Goal: Information Seeking & Learning: Learn about a topic

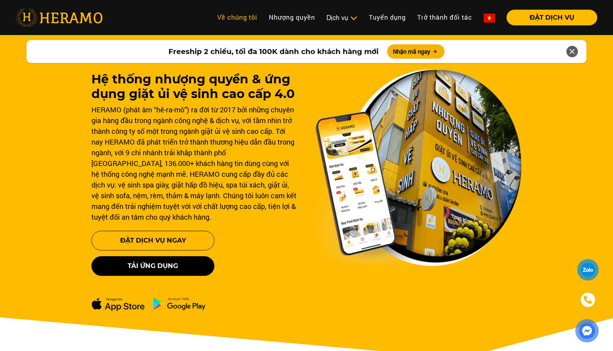
click at [245, 19] on link "Về chúng tôi" at bounding box center [237, 17] width 52 height 15
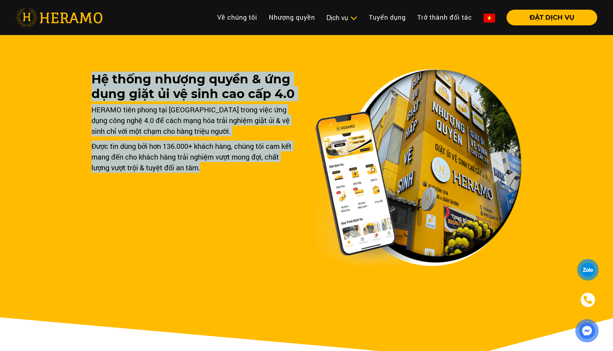
drag, startPoint x: 92, startPoint y: 77, endPoint x: 205, endPoint y: 164, distance: 141.7
click at [205, 164] on div "Hệ thống nhượng quyền & ứng dụng giặt ủi vệ sinh cao cấp 4.0 HERAMO tiên phong …" at bounding box center [194, 122] width 206 height 101
copy div "Hệ thống nhượng quyền & ứng dụng giặt ủi vệ sinh cao cấp 4.0 HERAMO tiên phong …"
click at [275, 238] on div "Hệ thống nhượng quyền & ứng dụng giặt ủi vệ sinh cao cấp 4.0 HERAMO tiên phong …" at bounding box center [194, 169] width 206 height 195
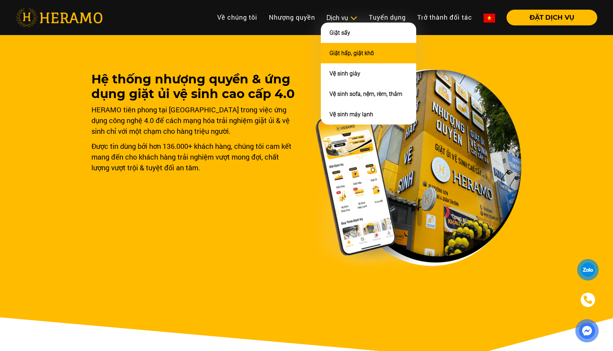
click at [347, 45] on li "Giặt hấp, giặt khô" at bounding box center [368, 53] width 95 height 20
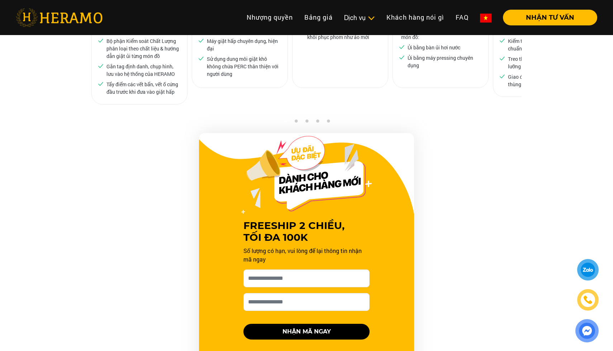
scroll to position [635, 0]
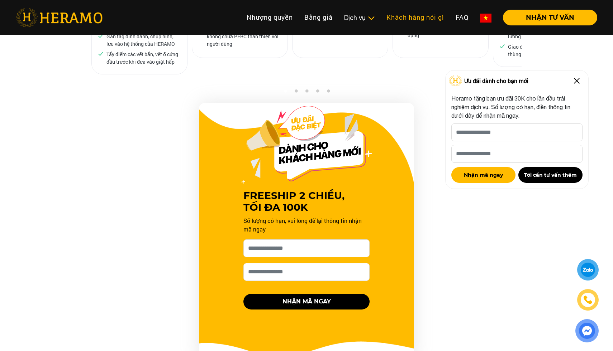
click at [406, 15] on link "Khách hàng nói gì" at bounding box center [414, 17] width 69 height 15
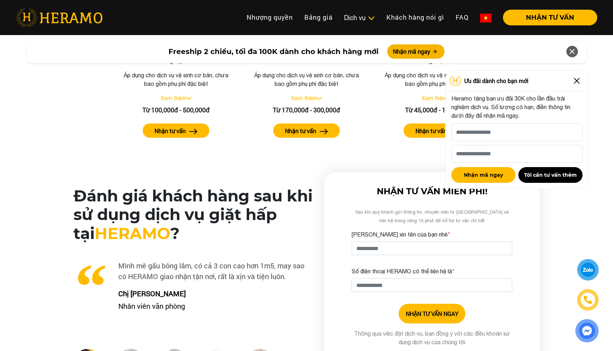
click at [576, 81] on img at bounding box center [576, 80] width 11 height 11
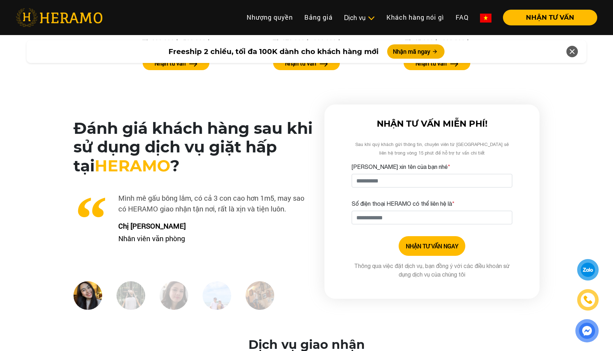
scroll to position [1566, 0]
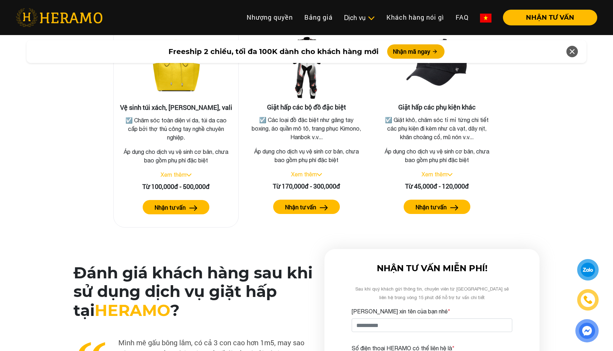
click at [115, 86] on div "Vệ sinh túi xách, balo, vali ☑️ Chăm sóc toàn diện ví da, túi da cao cấp bởi th…" at bounding box center [175, 127] width 125 height 202
